Goal: Information Seeking & Learning: Learn about a topic

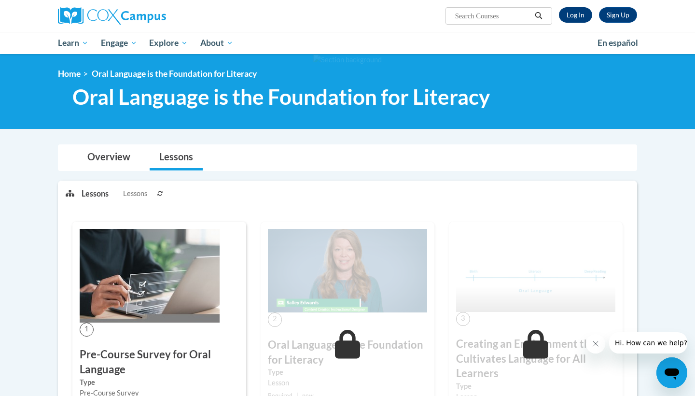
click at [574, 14] on link "Log In" at bounding box center [575, 14] width 33 height 15
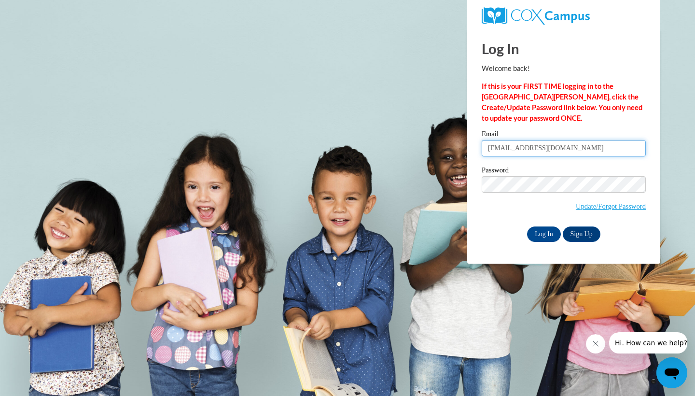
type input "[EMAIL_ADDRESS][DOMAIN_NAME]"
click at [544, 229] on input "Log In" at bounding box center [544, 233] width 34 height 15
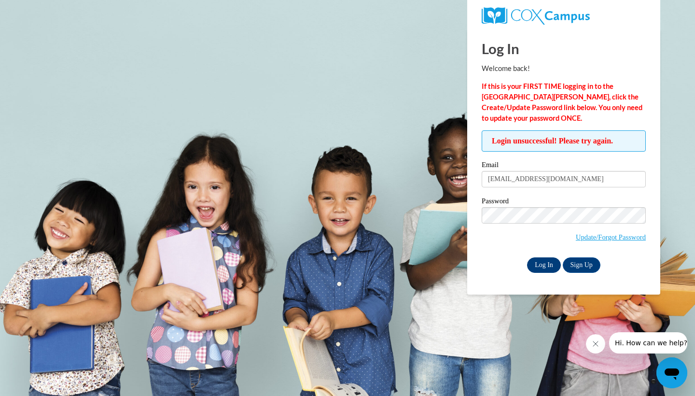
click at [545, 263] on input "Log In" at bounding box center [544, 264] width 34 height 15
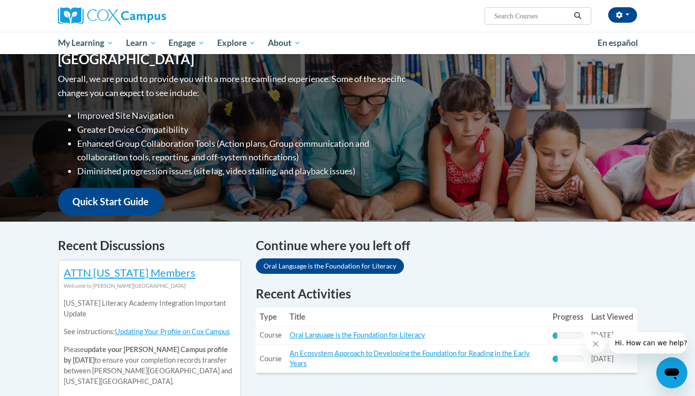
scroll to position [124, 0]
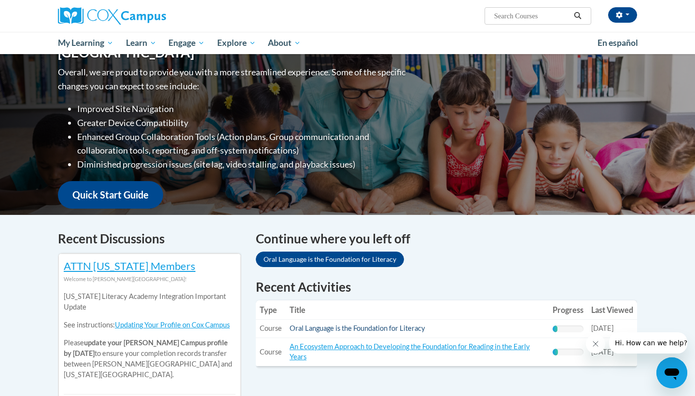
click at [346, 329] on link "Oral Language is the Foundation for Literacy" at bounding box center [358, 328] width 136 height 8
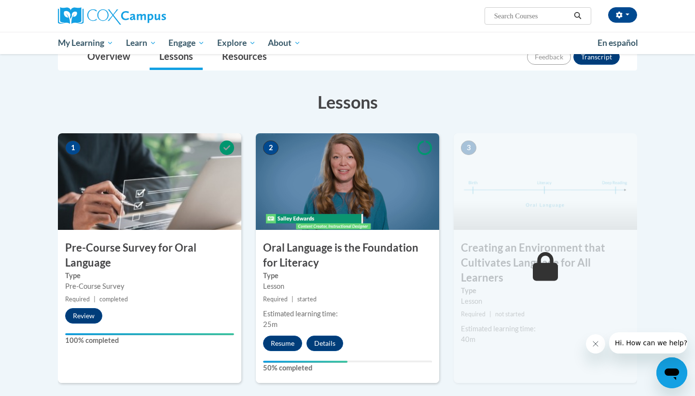
scroll to position [120, 0]
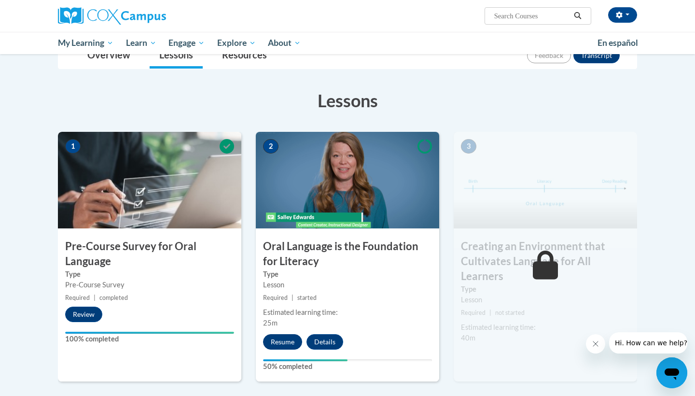
click at [283, 343] on button "Resume" at bounding box center [282, 341] width 39 height 15
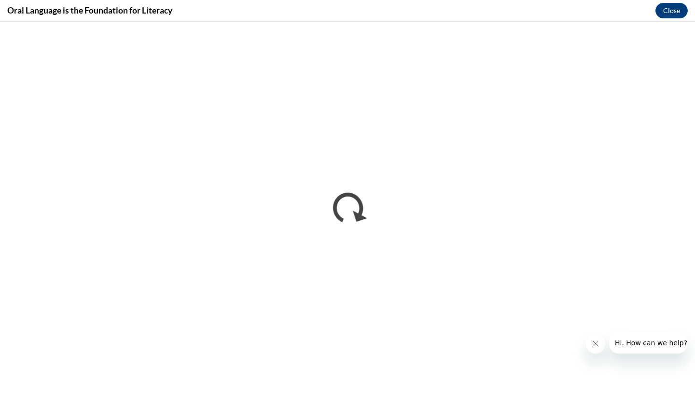
scroll to position [0, 0]
click at [599, 345] on icon "Close message from company" at bounding box center [596, 344] width 8 height 8
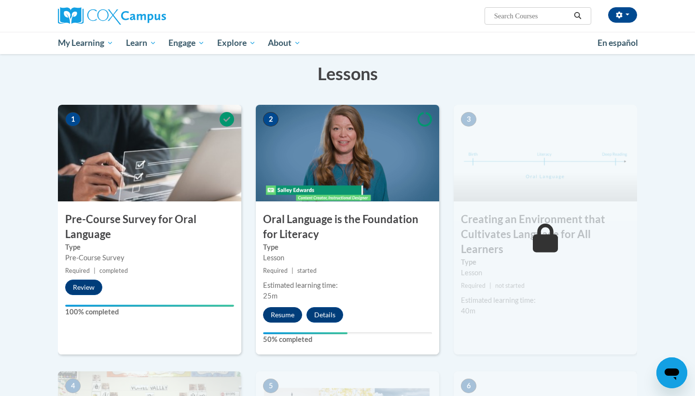
scroll to position [148, 0]
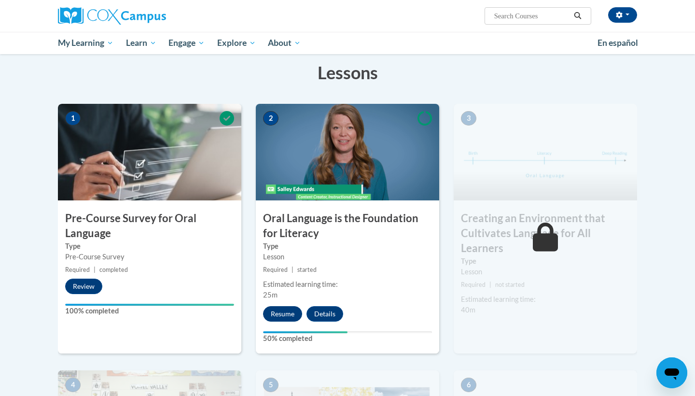
click at [296, 315] on button "Resume" at bounding box center [282, 313] width 39 height 15
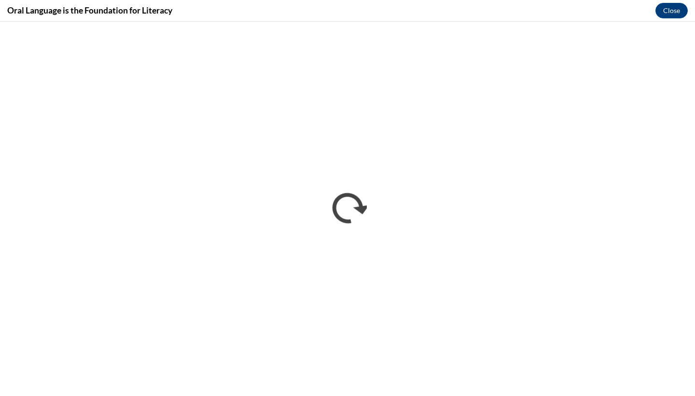
scroll to position [0, 0]
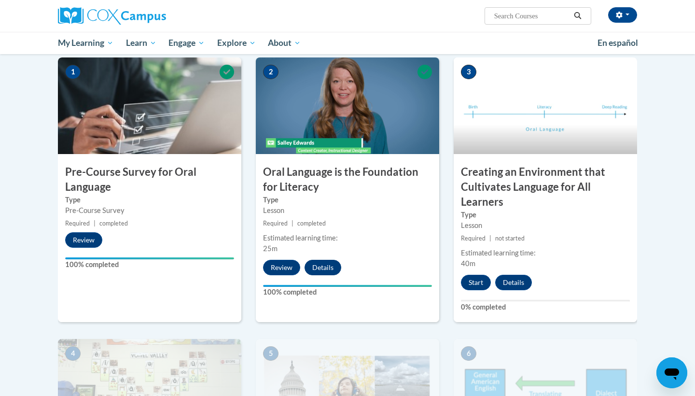
scroll to position [182, 0]
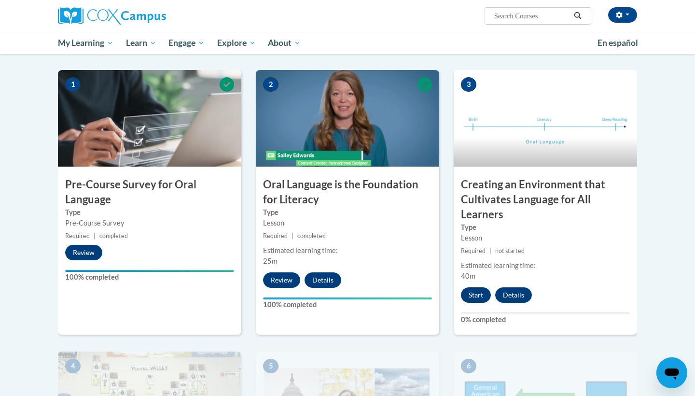
click at [469, 294] on button "Start" at bounding box center [476, 294] width 30 height 15
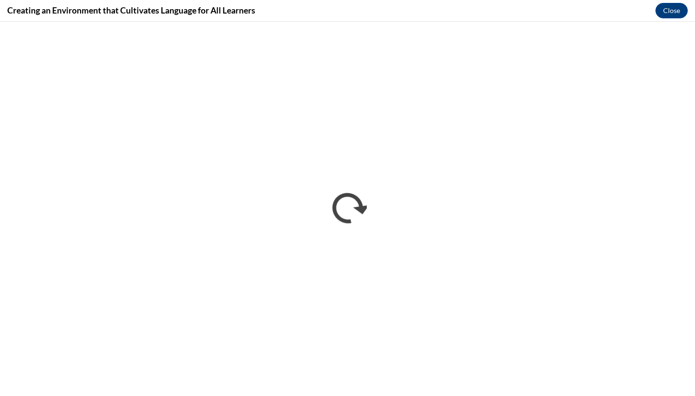
scroll to position [0, 0]
